Goal: Check status

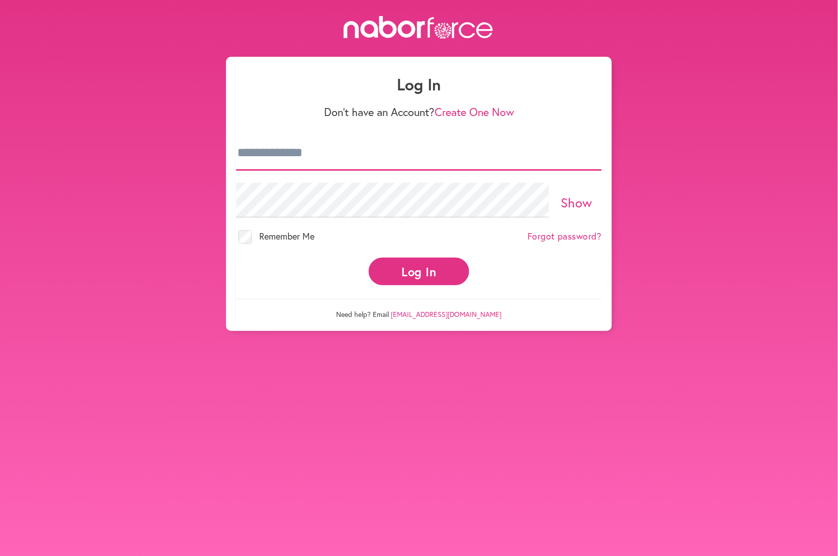
click at [340, 159] on input "email" at bounding box center [419, 153] width 366 height 35
type input "**********"
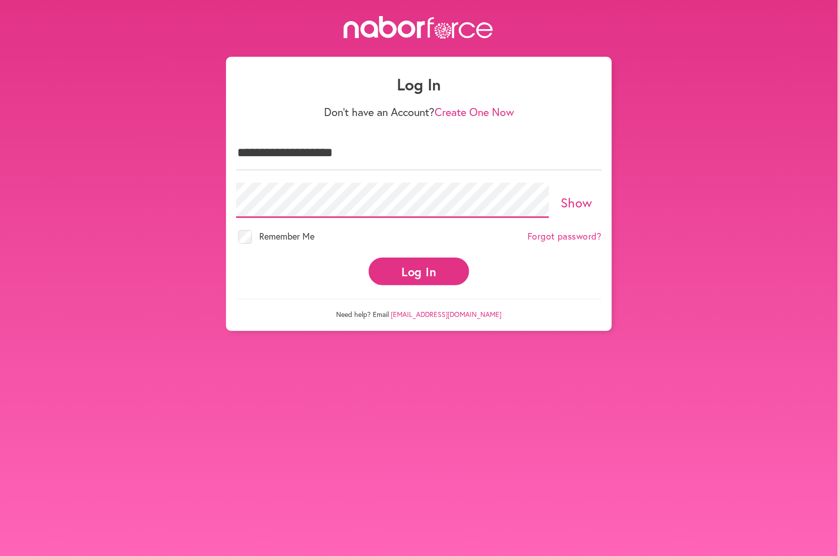
click at [369, 258] on button "Log In" at bounding box center [419, 272] width 100 height 28
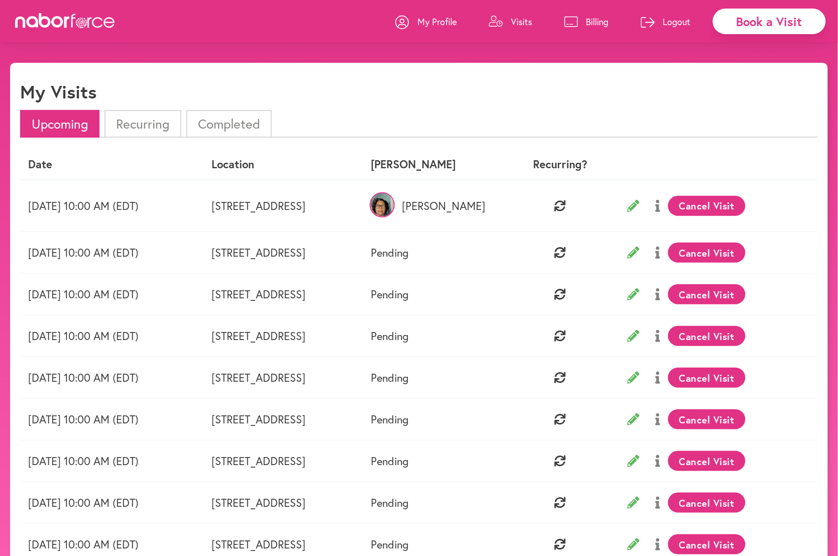
click at [245, 124] on li "Completed" at bounding box center [228, 124] width 85 height 28
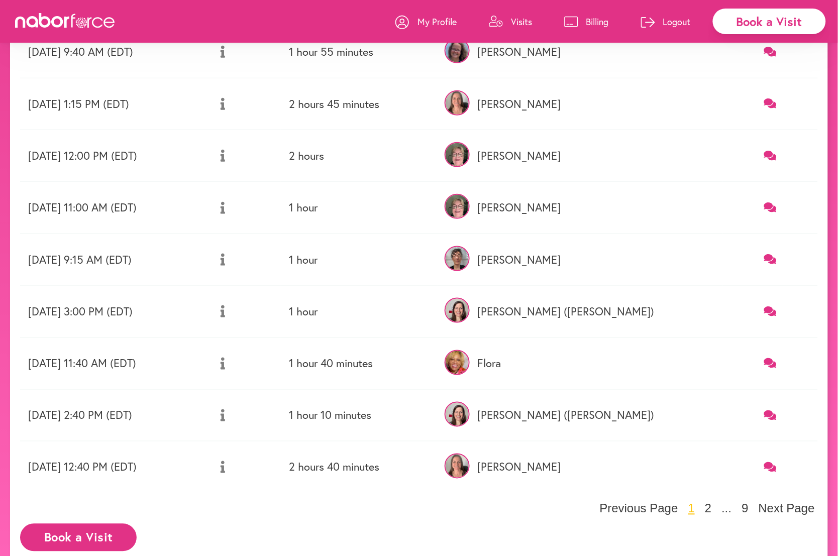
scroll to position [227, 0]
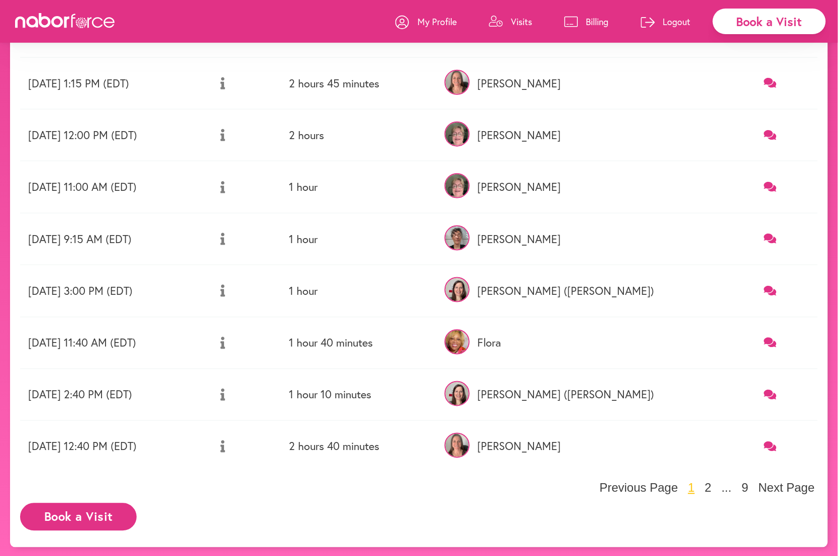
click at [225, 449] on icon at bounding box center [223, 447] width 5 height 12
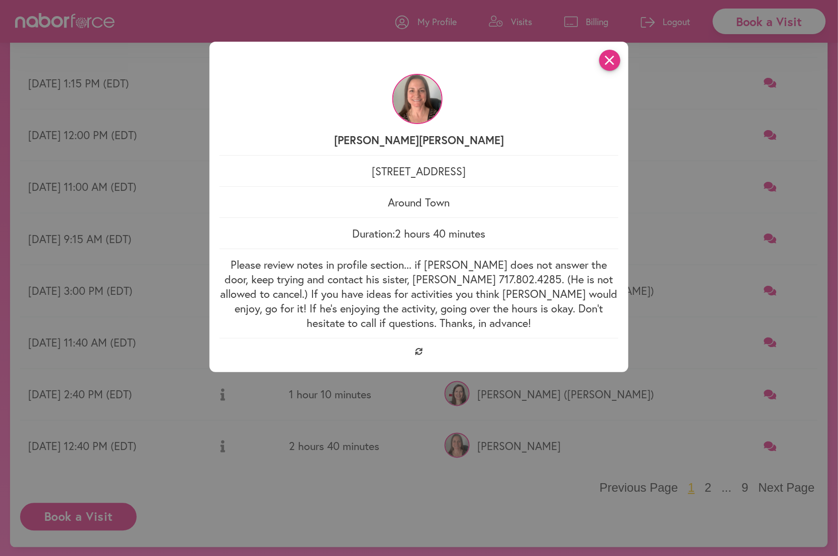
click at [612, 58] on icon "close" at bounding box center [609, 60] width 21 height 21
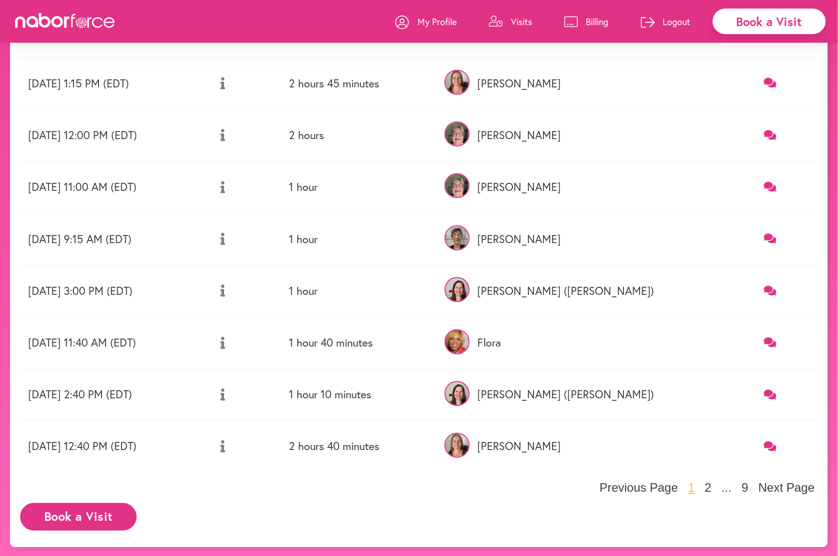
click at [225, 447] on icon at bounding box center [223, 447] width 5 height 12
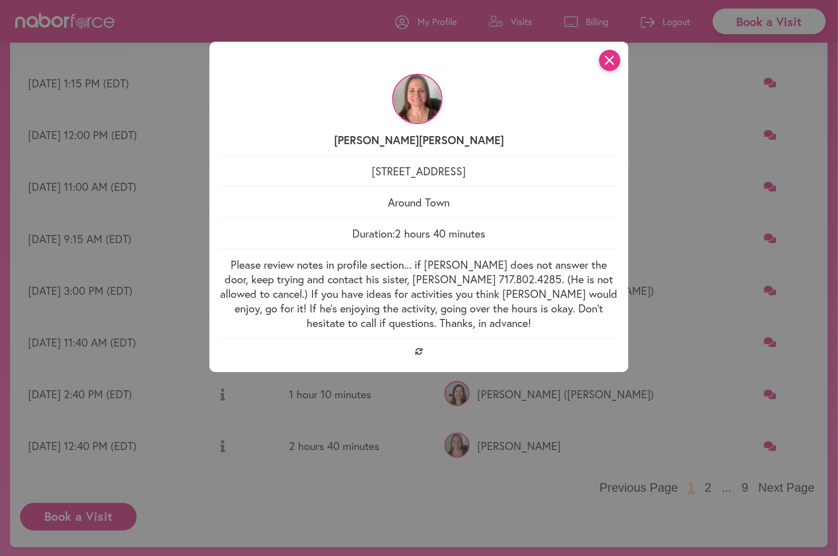
click at [614, 54] on icon "close" at bounding box center [609, 60] width 21 height 21
